Goal: Task Accomplishment & Management: Manage account settings

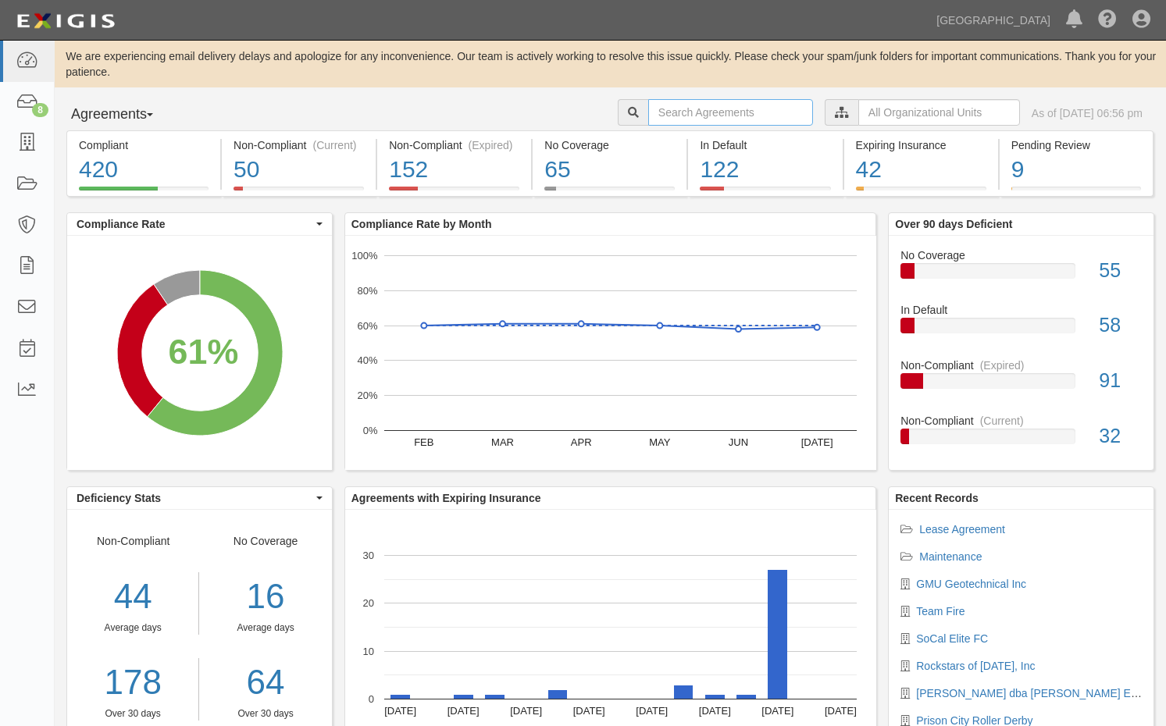
click at [696, 114] on input "text" at bounding box center [730, 112] width 165 height 27
type input "a1012-178"
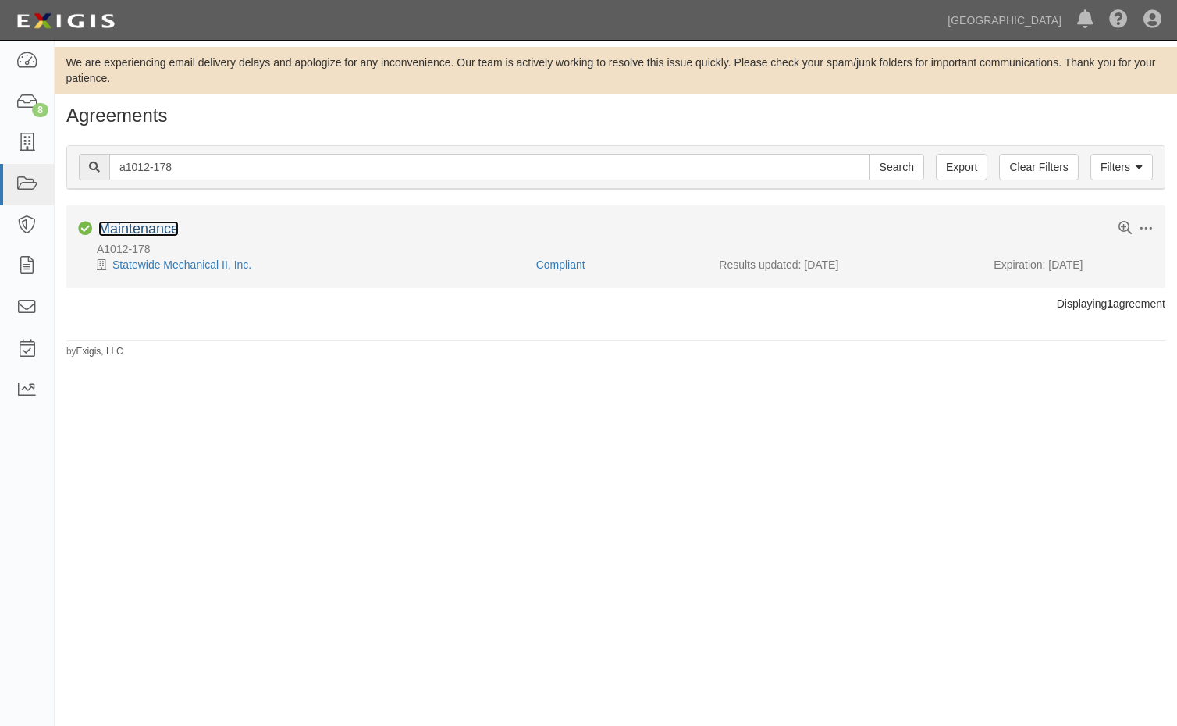
click at [153, 233] on link "Maintenance" at bounding box center [138, 229] width 80 height 16
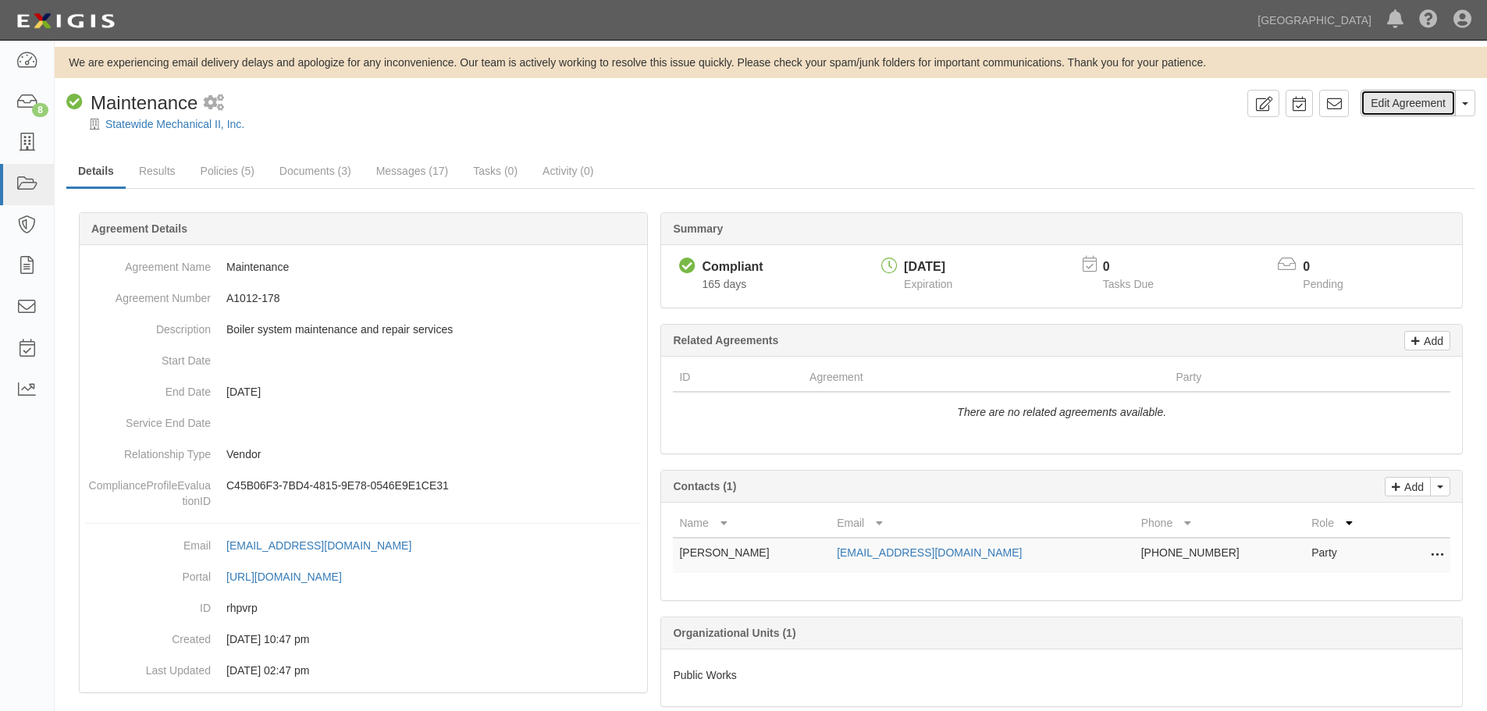
click at [1165, 109] on link "Edit Agreement" at bounding box center [1408, 103] width 95 height 27
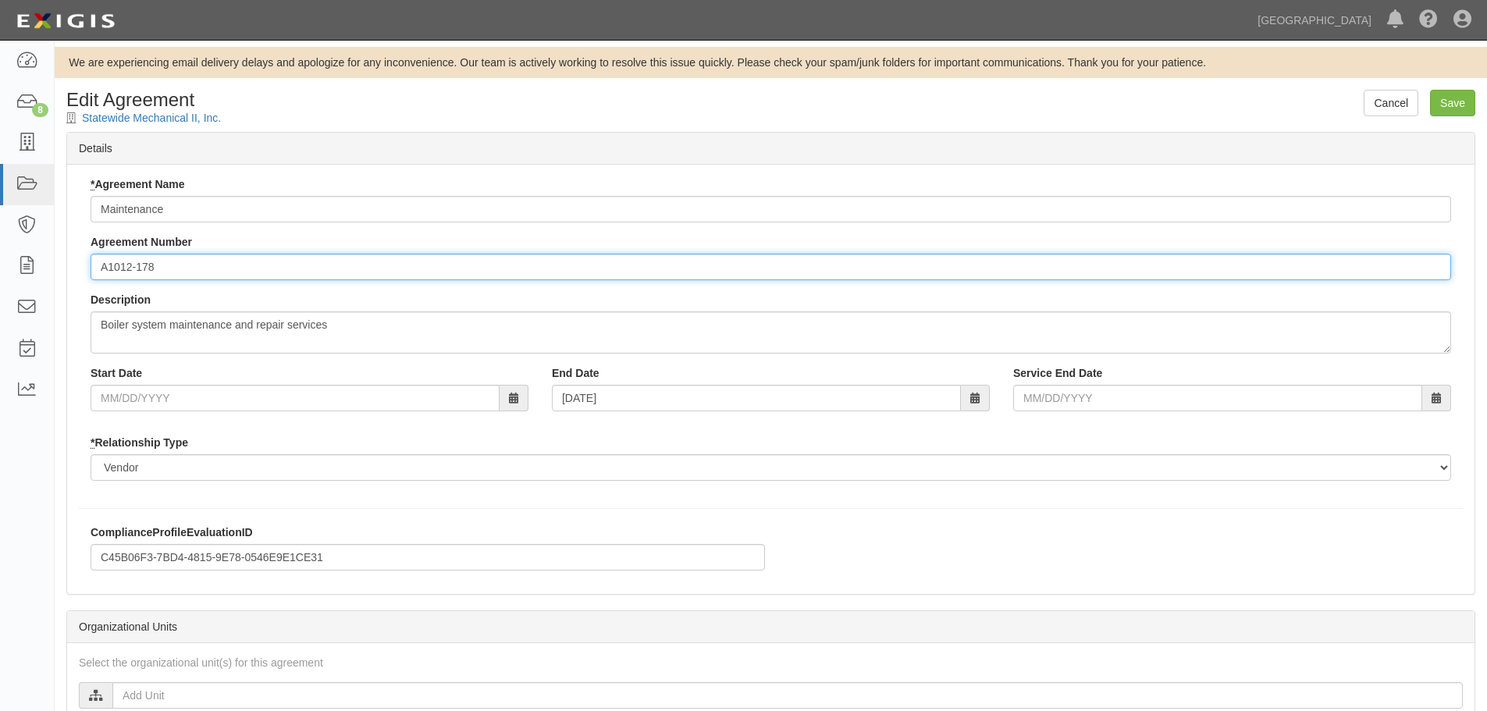
click at [173, 265] on input "A1012-178" at bounding box center [771, 267] width 1361 height 27
click at [172, 266] on input "A1012-178" at bounding box center [771, 267] width 1361 height 27
click at [179, 268] on input "A1012-178" at bounding box center [771, 267] width 1361 height 27
drag, startPoint x: 176, startPoint y: 270, endPoint x: 55, endPoint y: 269, distance: 120.3
click at [55, 269] on div "Cancel Save Edit Agreement Statewide Mechanical II, Inc. Details * Agreement Na…" at bounding box center [771, 591] width 1433 height 1003
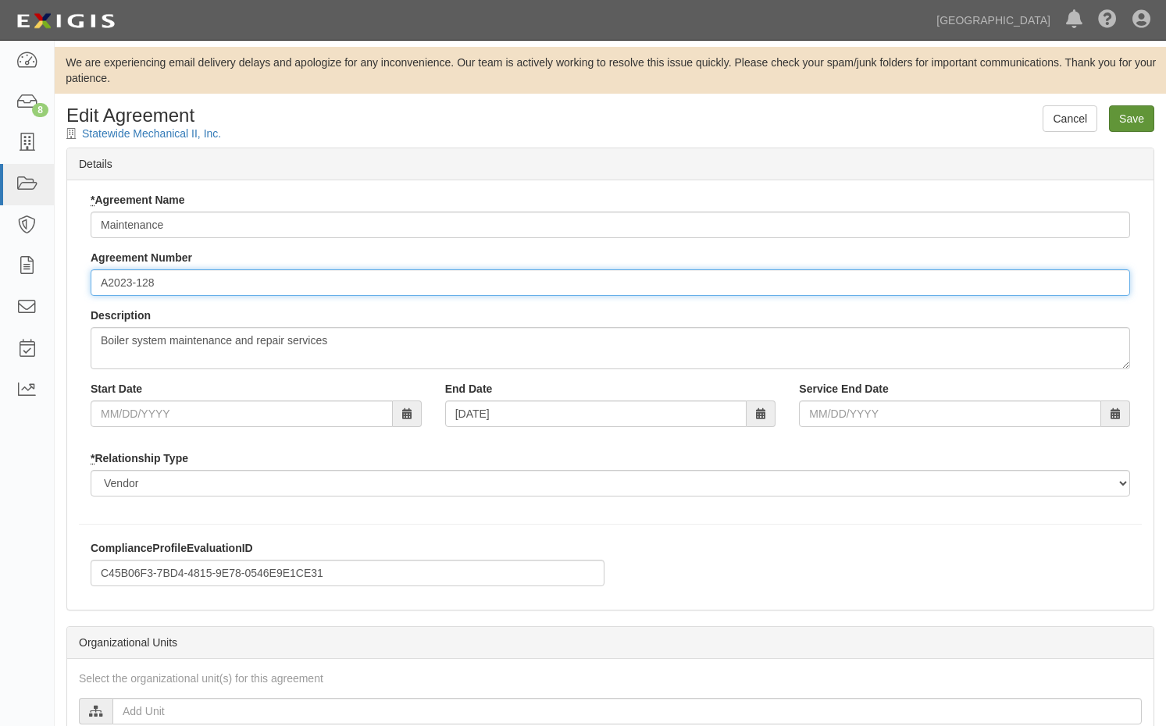
type input "A2023-128"
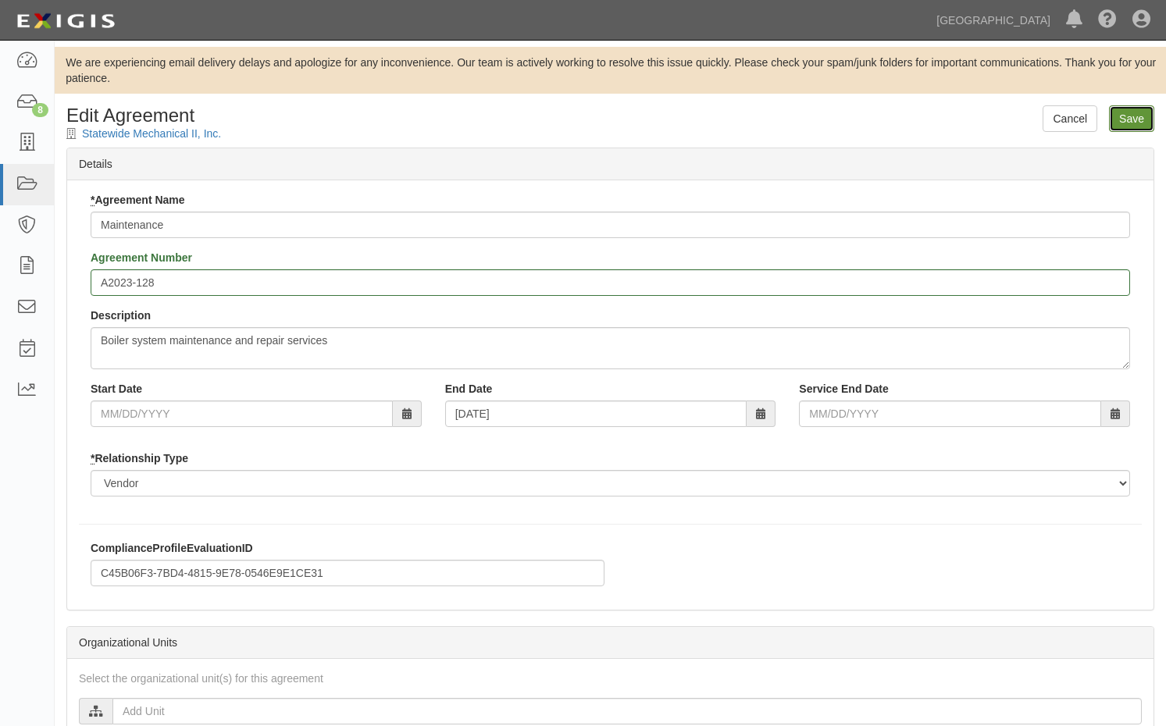
click at [1121, 118] on input "Save" at bounding box center [1131, 118] width 45 height 27
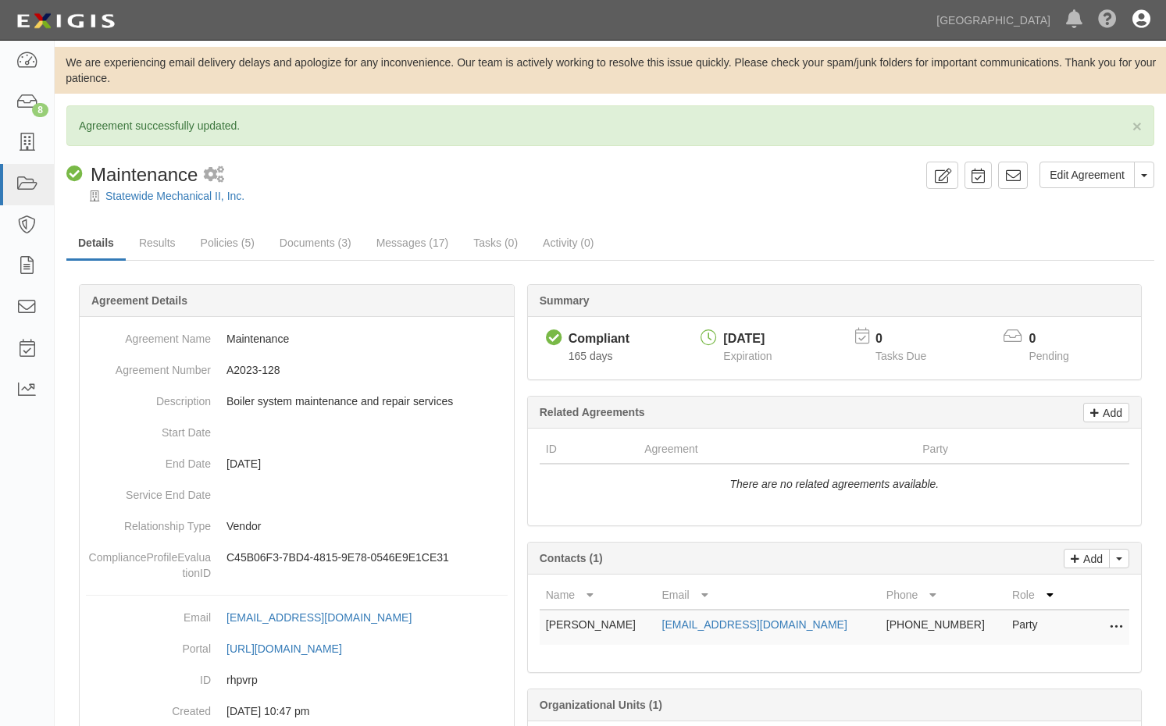
click at [1135, 31] on link at bounding box center [1141, 20] width 34 height 40
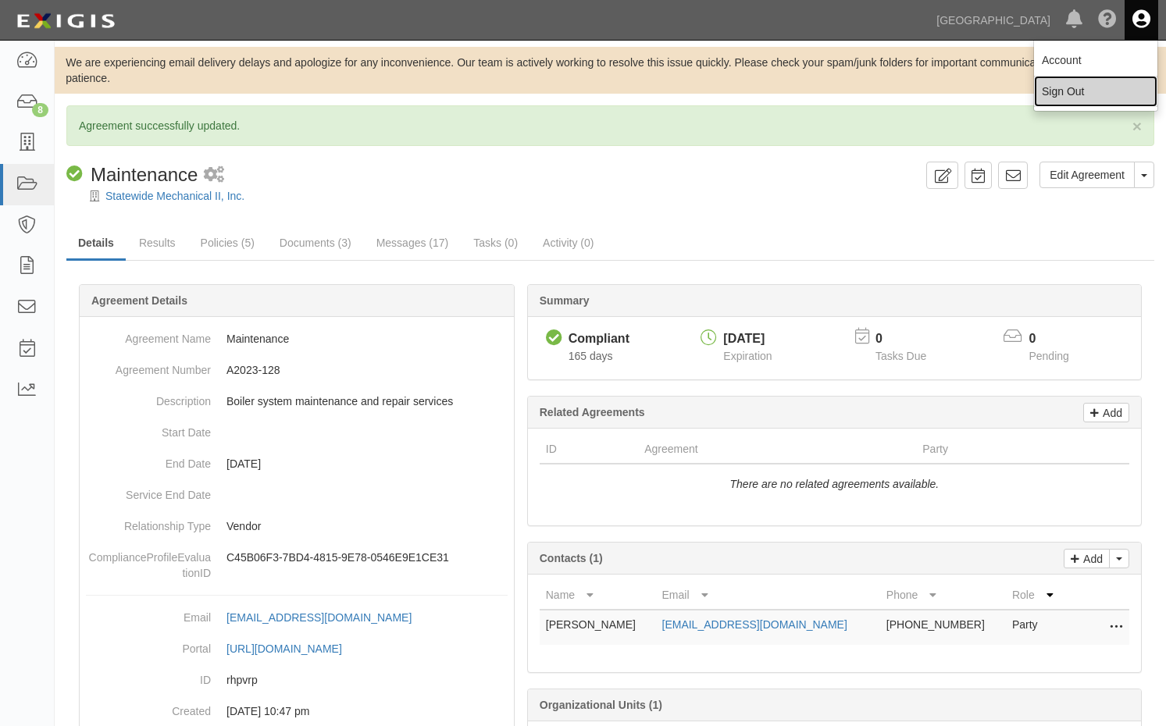
click at [1078, 93] on link "Sign Out" at bounding box center [1095, 91] width 123 height 31
